Goal: Navigation & Orientation: Find specific page/section

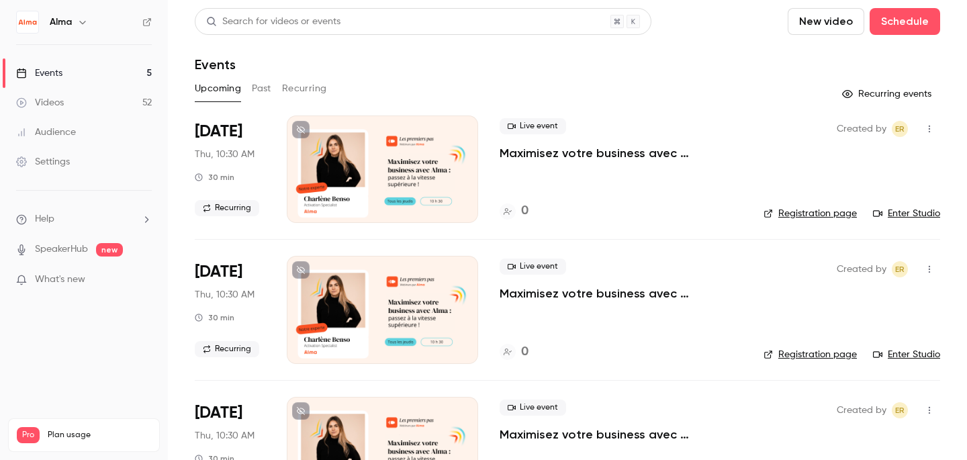
scroll to position [347, 0]
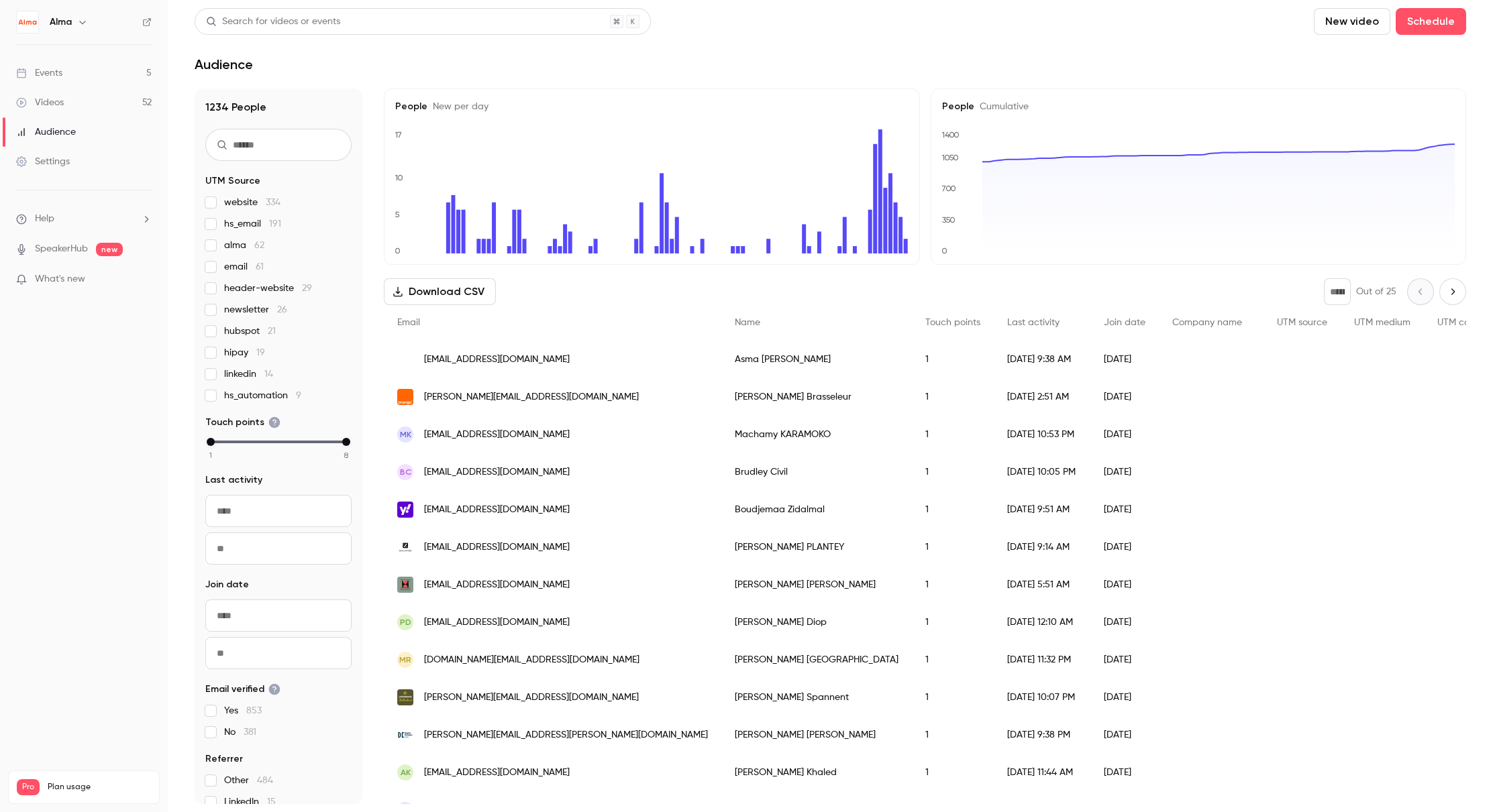
click at [54, 101] on div "Videos" at bounding box center [40, 102] width 48 height 13
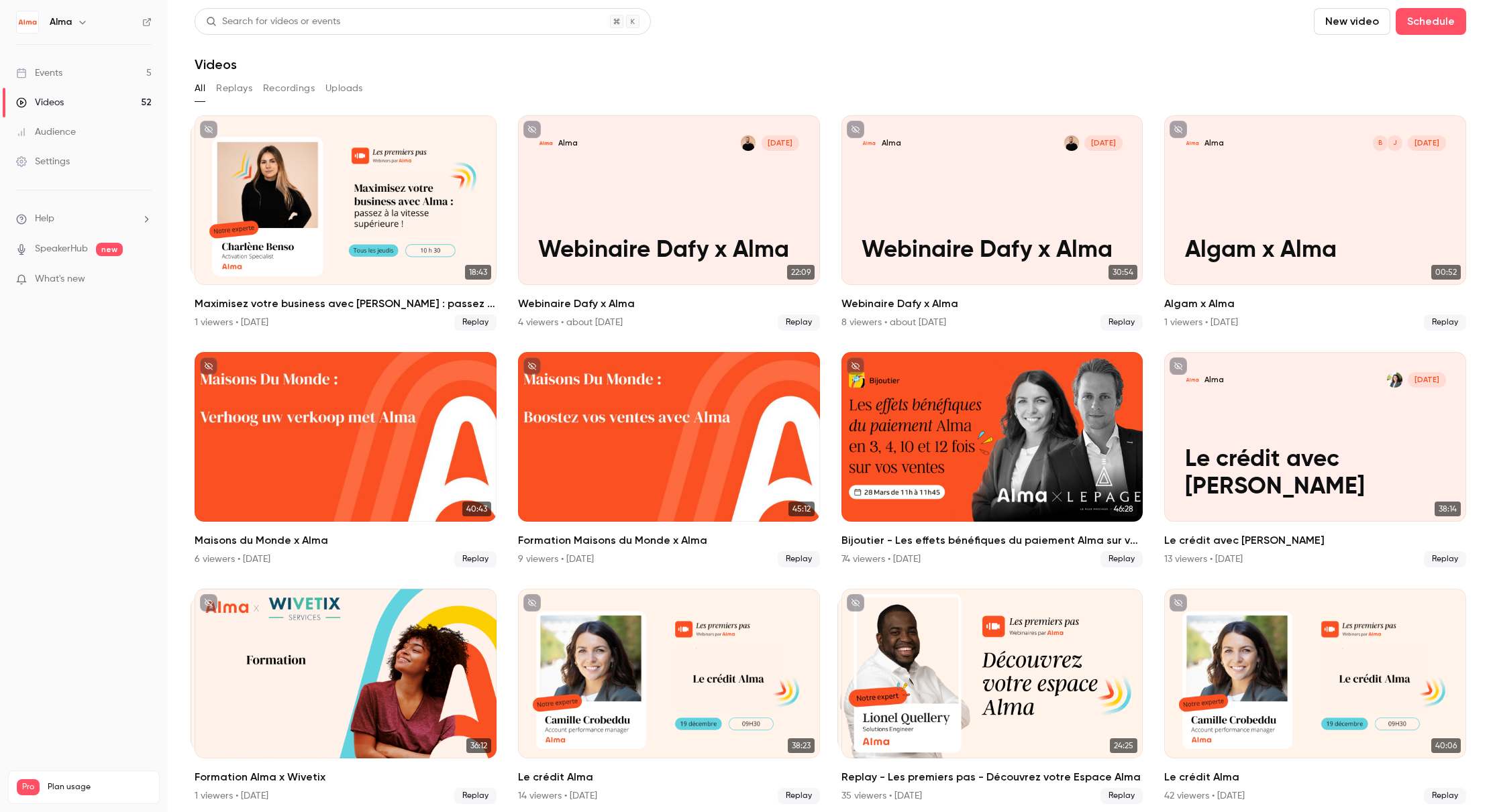
click at [51, 77] on div "Events" at bounding box center [39, 72] width 46 height 13
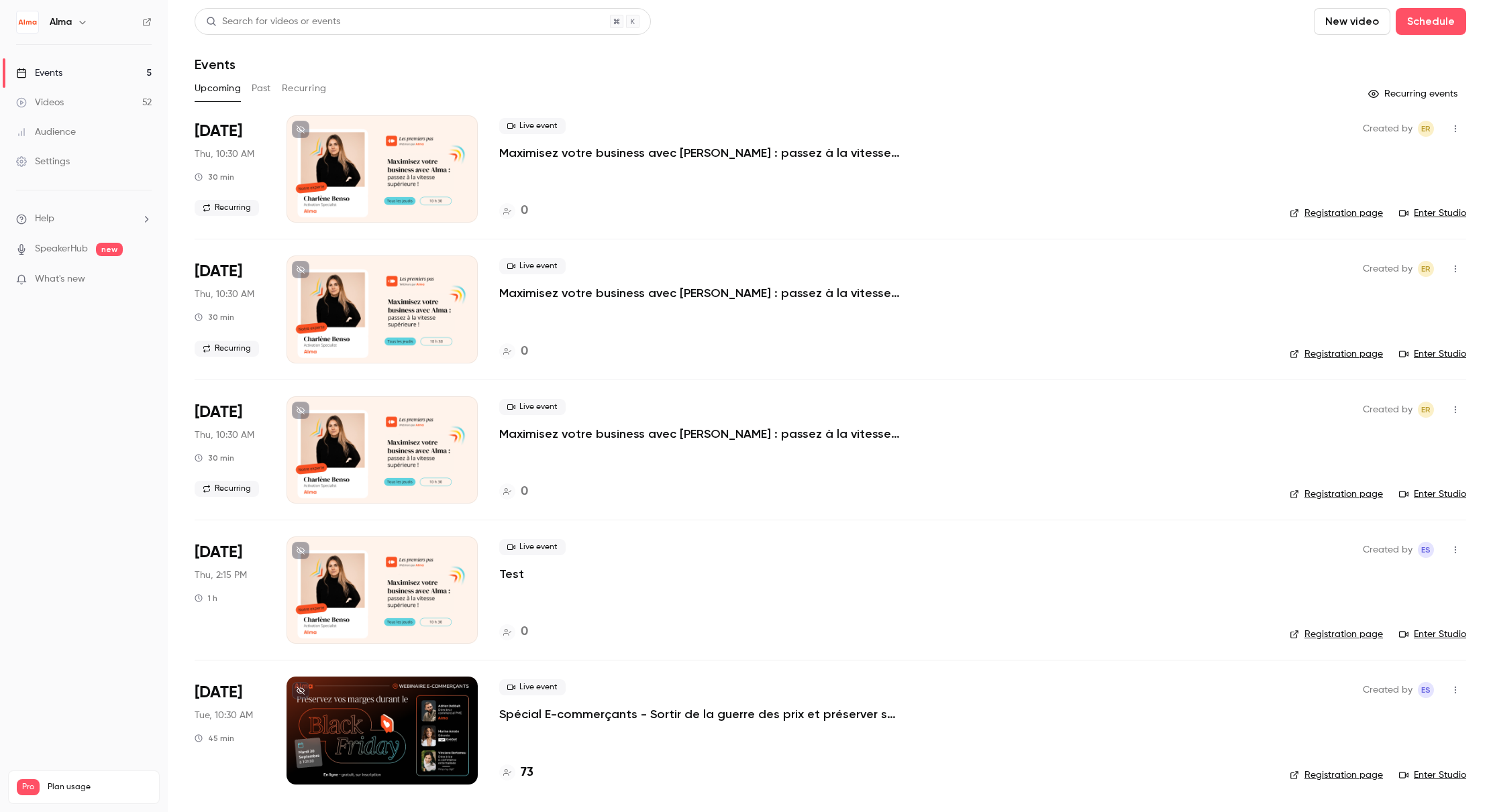
click at [532, 772] on h4 "73" at bounding box center [527, 773] width 13 height 18
